Goal: Information Seeking & Learning: Learn about a topic

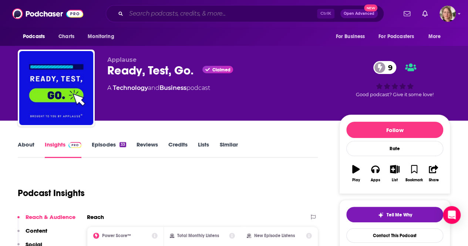
click at [159, 18] on input "Search podcasts, credits, & more..." at bounding box center [221, 14] width 191 height 12
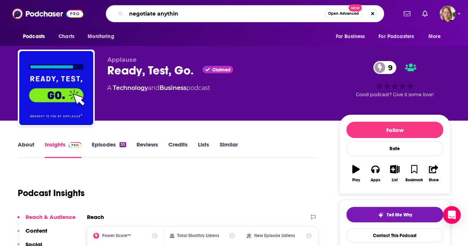
type input "negotiate anything"
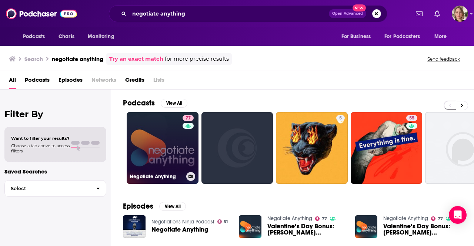
click at [170, 137] on link "77 Negotiate Anything" at bounding box center [163, 148] width 72 height 72
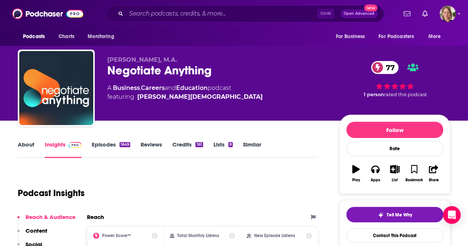
click at [21, 145] on link "About" at bounding box center [26, 149] width 17 height 17
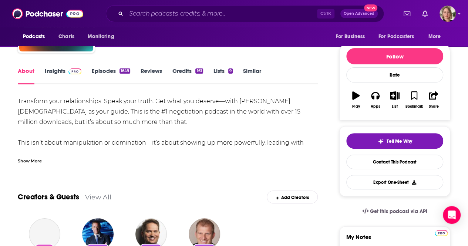
scroll to position [74, 0]
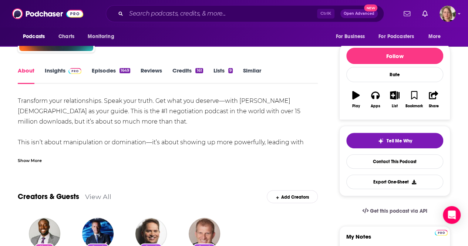
click at [31, 161] on div "Show More" at bounding box center [30, 160] width 24 height 7
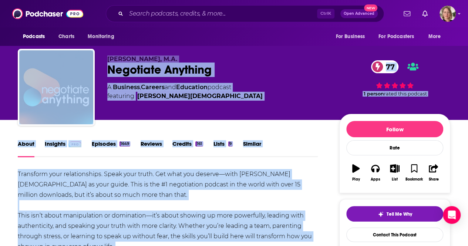
scroll to position [0, 0]
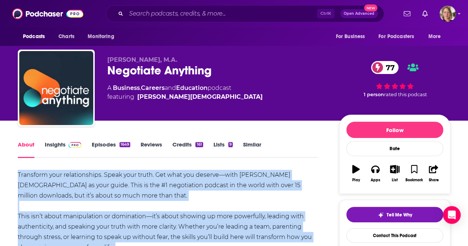
drag, startPoint x: 146, startPoint y: 155, endPoint x: 12, endPoint y: 179, distance: 136.5
copy div "Loremipsu dolo sitametconsec. Adipi elit seddo. Eiu temp inc utlabor—etdo Magna…"
click at [377, 172] on icon "button" at bounding box center [375, 169] width 8 height 7
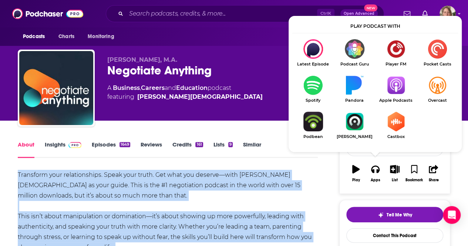
click at [399, 87] on img "Show Listen On dropdown" at bounding box center [395, 85] width 41 height 20
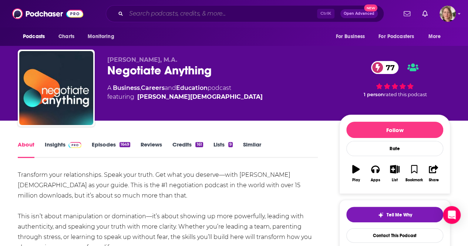
click at [205, 14] on input "Search podcasts, credits, & more..." at bounding box center [221, 14] width 191 height 12
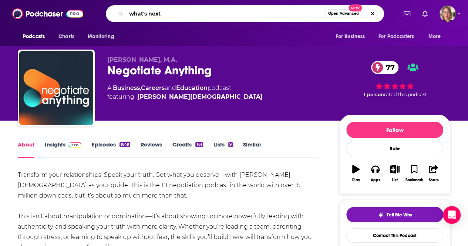
type input "what's next!"
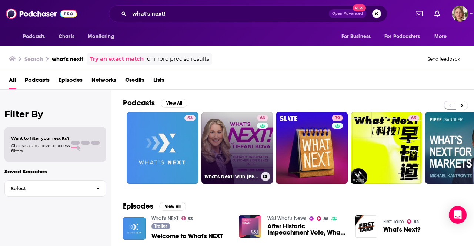
click at [244, 148] on link "63 What's Next! with [PERSON_NAME]" at bounding box center [237, 148] width 72 height 72
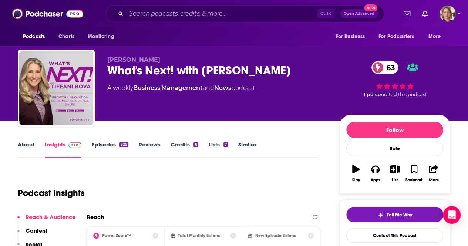
click at [28, 144] on link "About" at bounding box center [26, 149] width 17 height 17
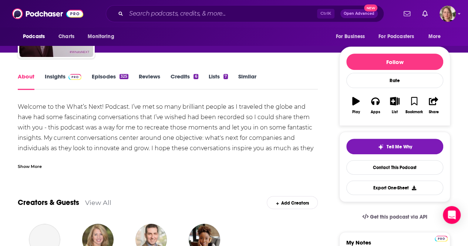
scroll to position [74, 0]
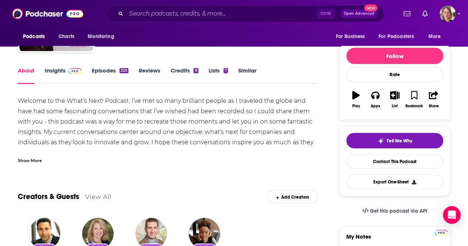
click at [30, 162] on div "Show More" at bounding box center [30, 160] width 24 height 7
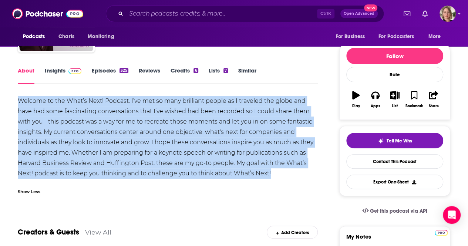
drag, startPoint x: 278, startPoint y: 174, endPoint x: 0, endPoint y: 104, distance: 286.1
copy div "Welcome to the What’s Next! Podcast. I’ve met so many brilliant people as I tra…"
click at [380, 102] on button "Apps" at bounding box center [375, 99] width 19 height 27
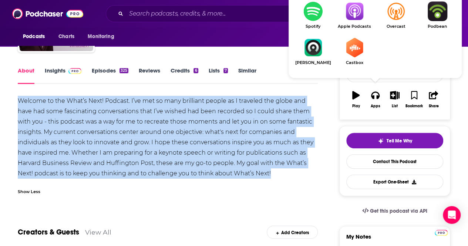
click at [350, 10] on img "Show Listen On dropdown" at bounding box center [354, 11] width 41 height 20
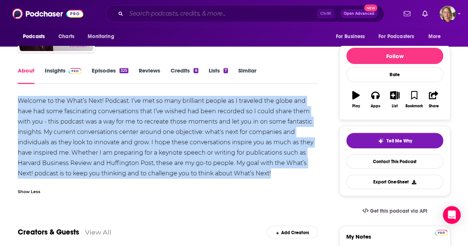
click at [199, 17] on input "Search podcasts, credits, & more..." at bounding box center [221, 14] width 191 height 12
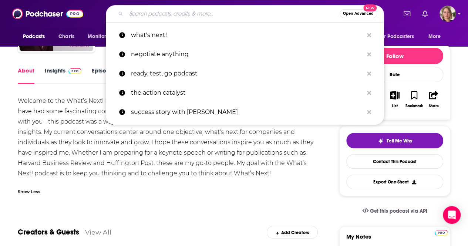
click at [199, 16] on input "Search podcasts, credits, & more..." at bounding box center [233, 14] width 214 height 12
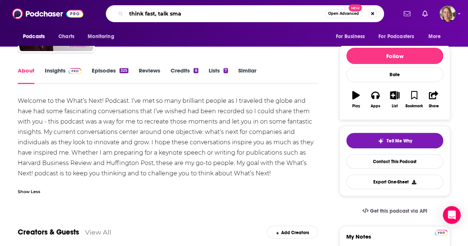
type input "think fast, talk smar"
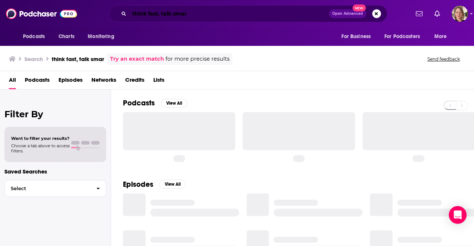
click at [199, 16] on input "think fast, talk smar" at bounding box center [228, 14] width 199 height 12
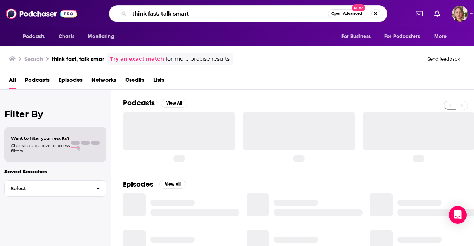
type input "think fast, talk smart"
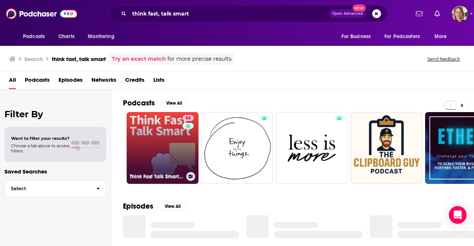
click at [143, 138] on link "88 Think Fast Talk Smart: Communication Techniques" at bounding box center [163, 148] width 72 height 72
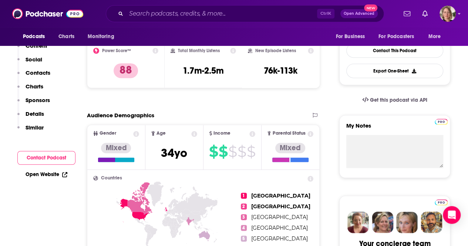
scroll to position [37, 0]
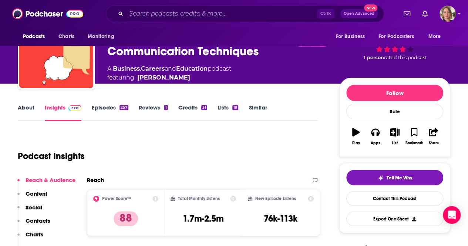
click at [24, 107] on link "About" at bounding box center [26, 112] width 17 height 17
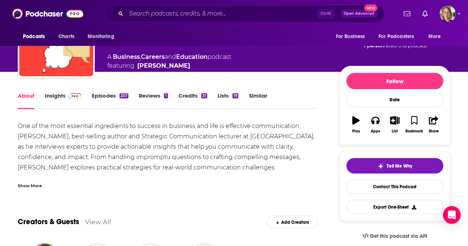
scroll to position [74, 0]
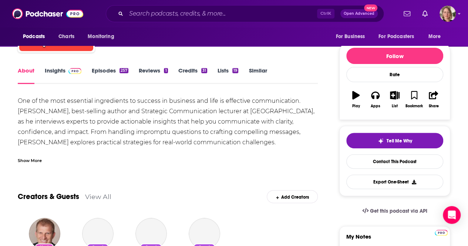
click at [31, 158] on div "Show More" at bounding box center [30, 160] width 24 height 7
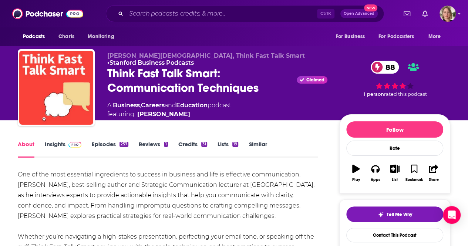
scroll to position [0, 0]
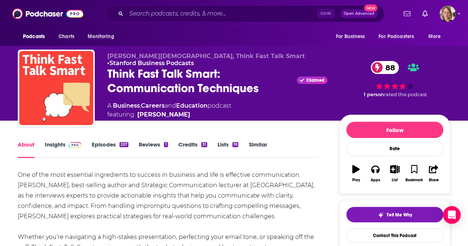
drag, startPoint x: 143, startPoint y: 157, endPoint x: 21, endPoint y: 177, distance: 123.7
click at [18, 175] on div "One of the most essential ingredients to success in business and life is effect…" at bounding box center [168, 237] width 300 height 135
copy div "One of the most essential ingredients to success in business and life is effect…"
click at [381, 175] on button "Apps" at bounding box center [375, 173] width 19 height 27
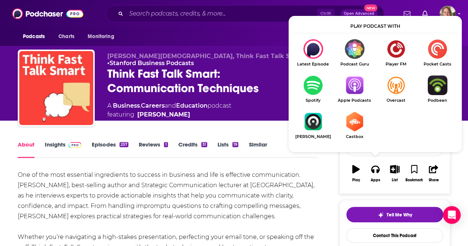
click at [354, 91] on img "Show Listen On dropdown" at bounding box center [354, 85] width 41 height 20
